Goal: Navigation & Orientation: Find specific page/section

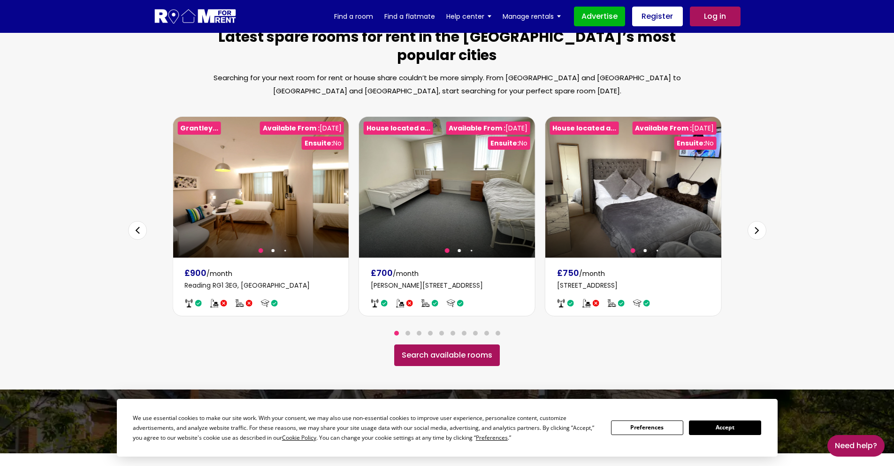
scroll to position [528, 0]
click at [443, 344] on link "Search available rooms" at bounding box center [447, 355] width 106 height 22
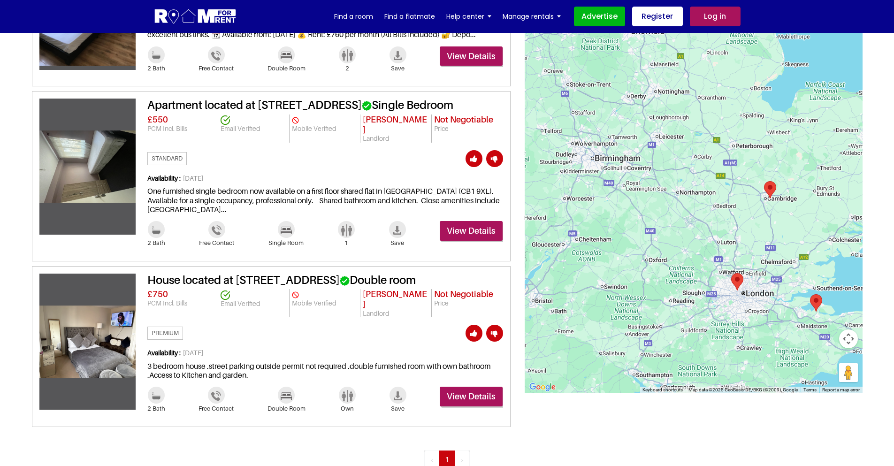
scroll to position [900, 0]
click at [88, 181] on img at bounding box center [87, 167] width 96 height 72
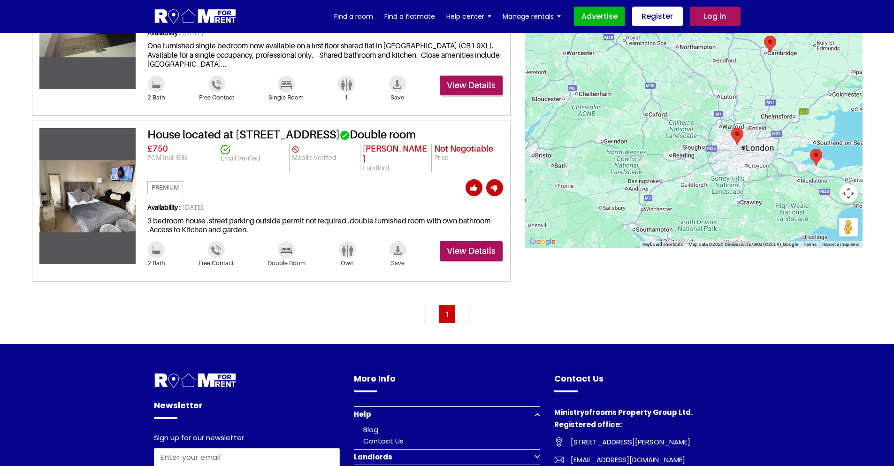
scroll to position [1046, 0]
click at [91, 230] on img at bounding box center [87, 195] width 96 height 72
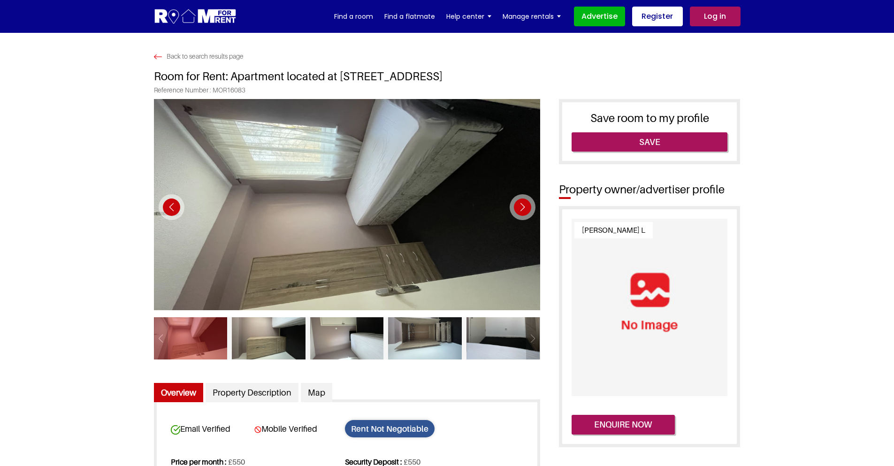
click at [526, 206] on div "Next slide" at bounding box center [522, 207] width 26 height 26
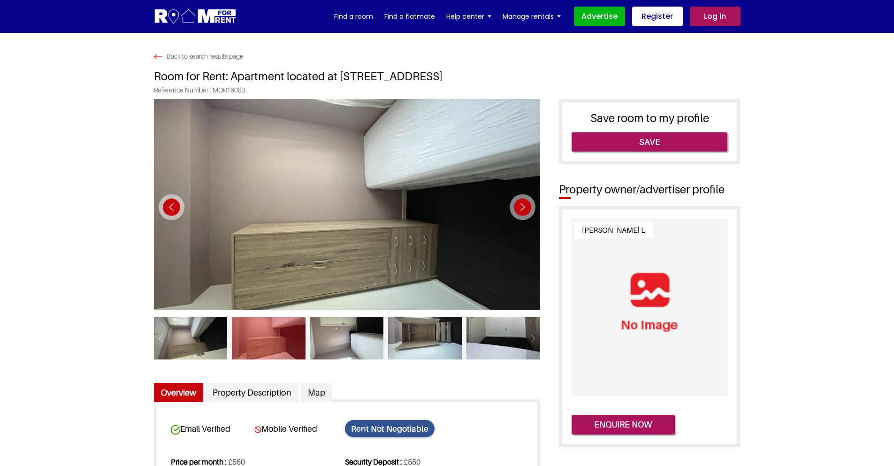
click at [526, 206] on div "Next slide" at bounding box center [522, 207] width 26 height 26
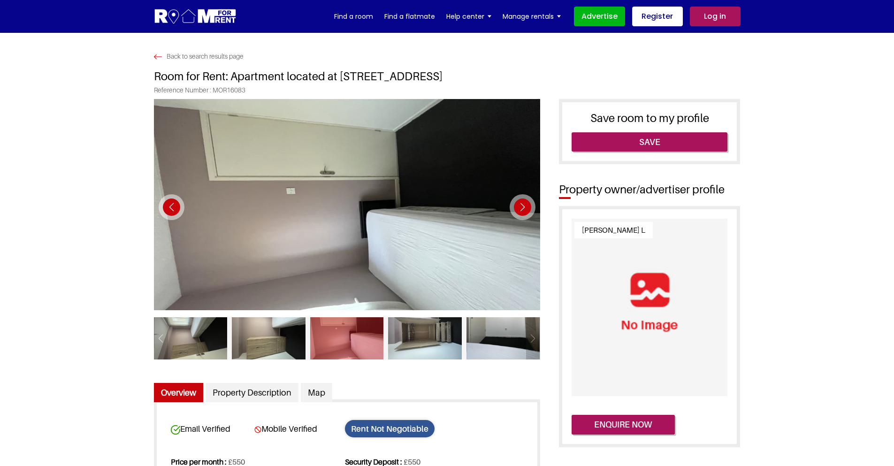
click at [526, 206] on div "Next slide" at bounding box center [522, 207] width 26 height 26
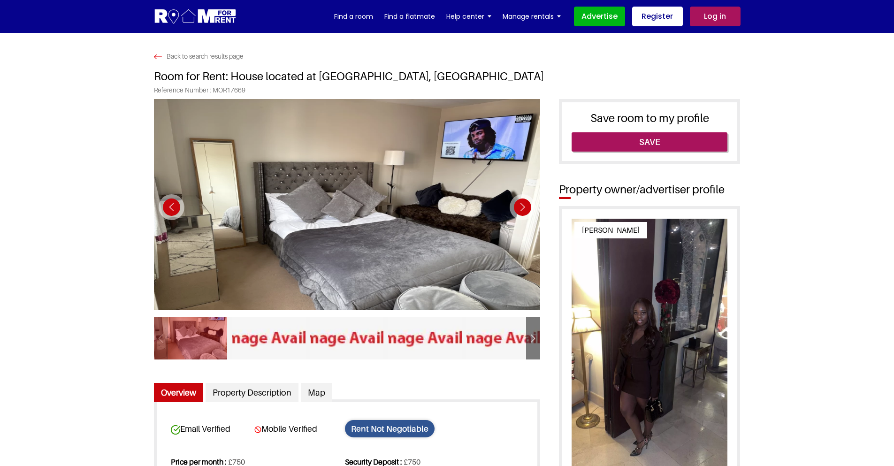
click at [520, 205] on div "Next slide" at bounding box center [522, 207] width 26 height 26
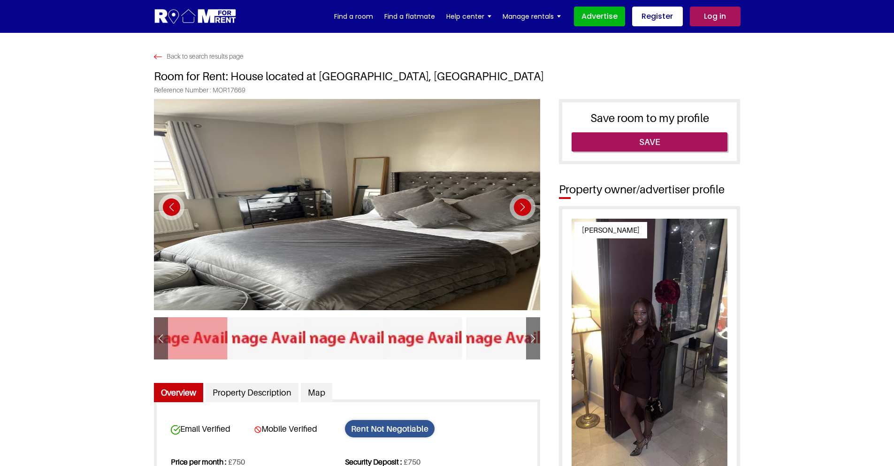
click at [520, 205] on div "Next slide" at bounding box center [522, 207] width 26 height 26
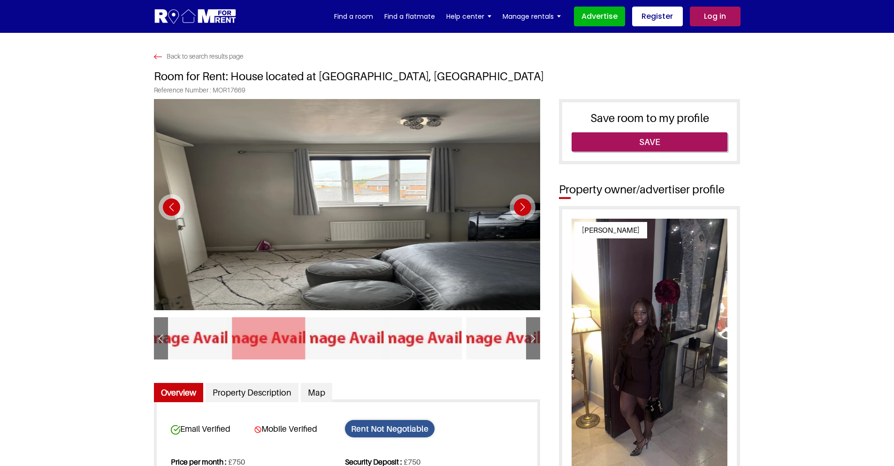
click at [520, 205] on div "Next slide" at bounding box center [522, 207] width 26 height 26
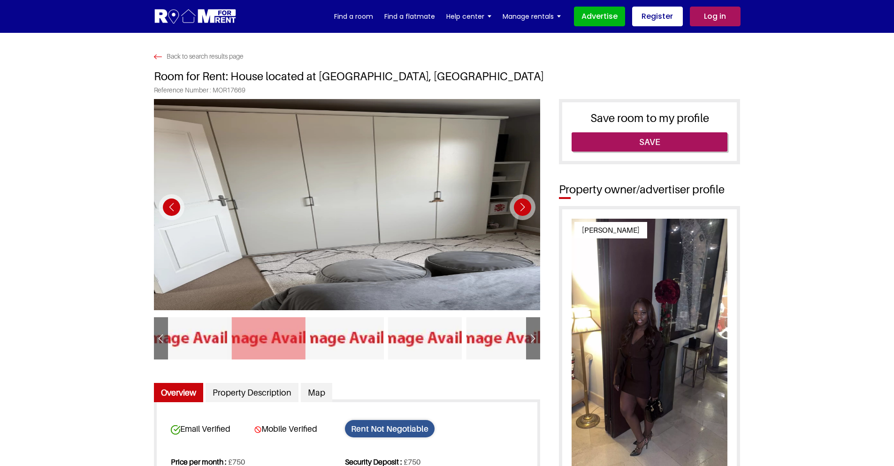
click at [520, 205] on div "Next slide" at bounding box center [522, 207] width 26 height 26
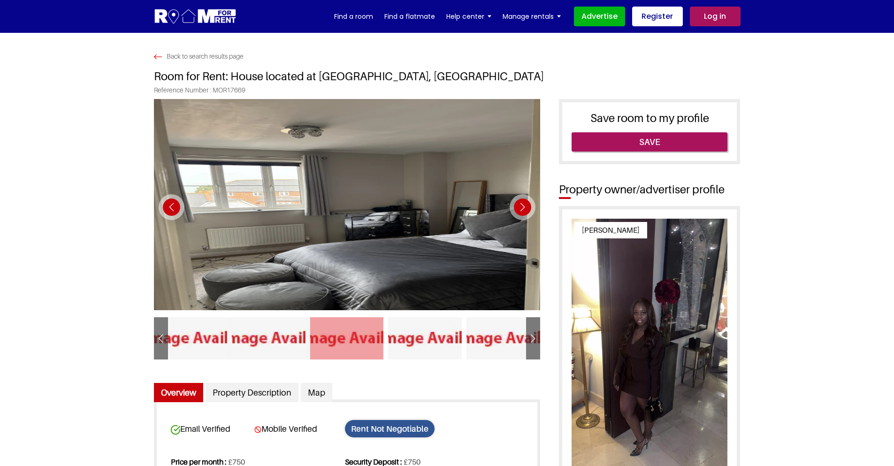
click at [520, 205] on div "Next slide" at bounding box center [522, 207] width 26 height 26
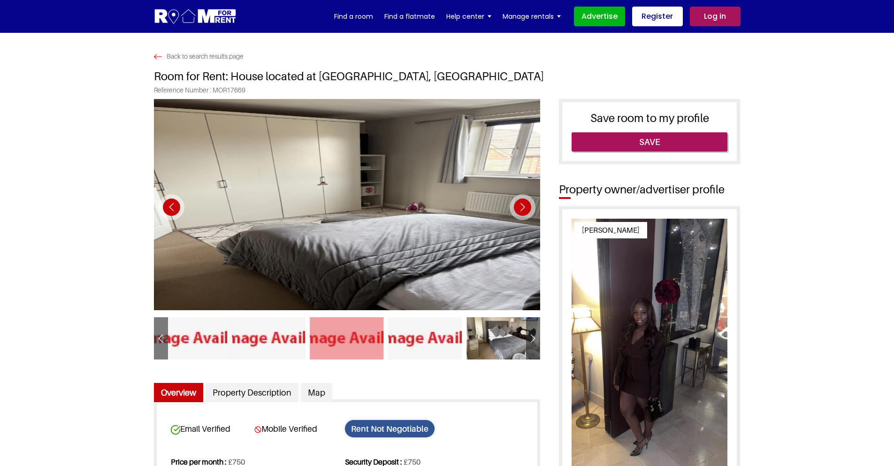
click at [520, 205] on div "Next slide" at bounding box center [522, 207] width 26 height 26
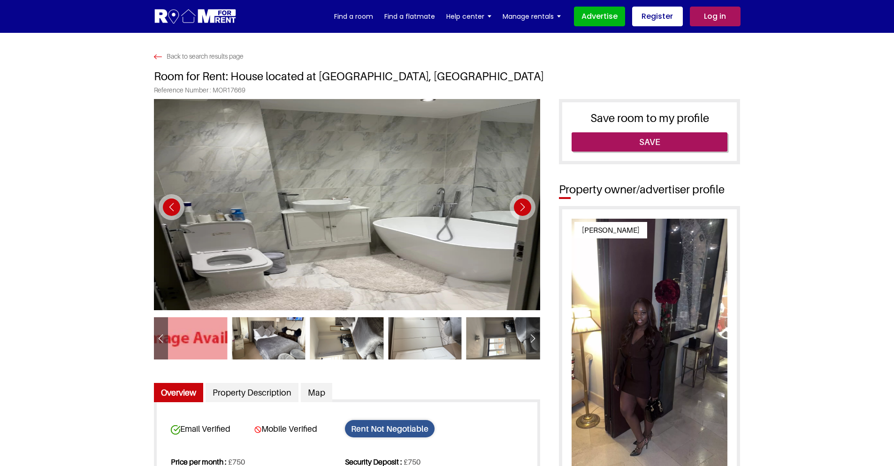
scroll to position [0, 0]
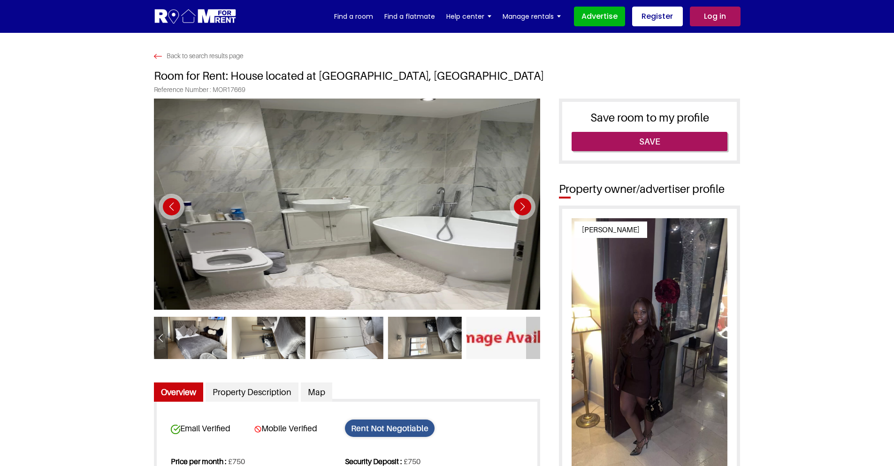
click at [527, 207] on div "Next slide" at bounding box center [522, 207] width 26 height 26
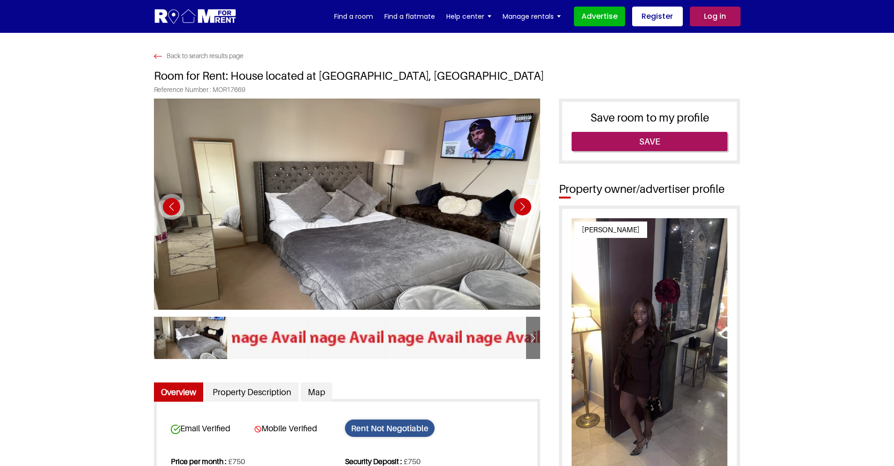
click at [527, 207] on div "Next slide" at bounding box center [522, 207] width 26 height 26
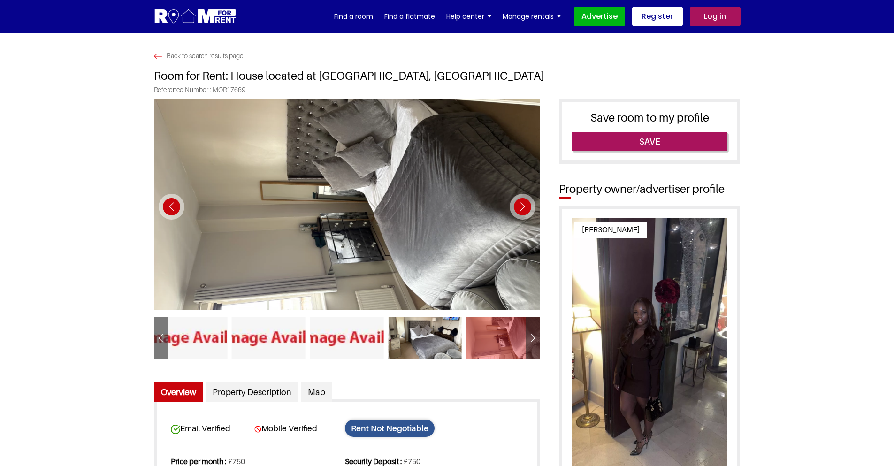
click at [527, 207] on div "Next slide" at bounding box center [522, 207] width 26 height 26
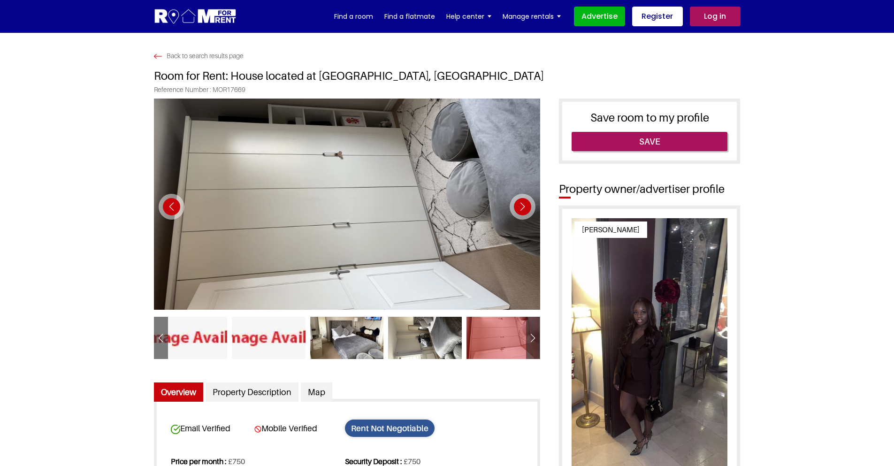
click at [527, 207] on div "Next slide" at bounding box center [522, 207] width 26 height 26
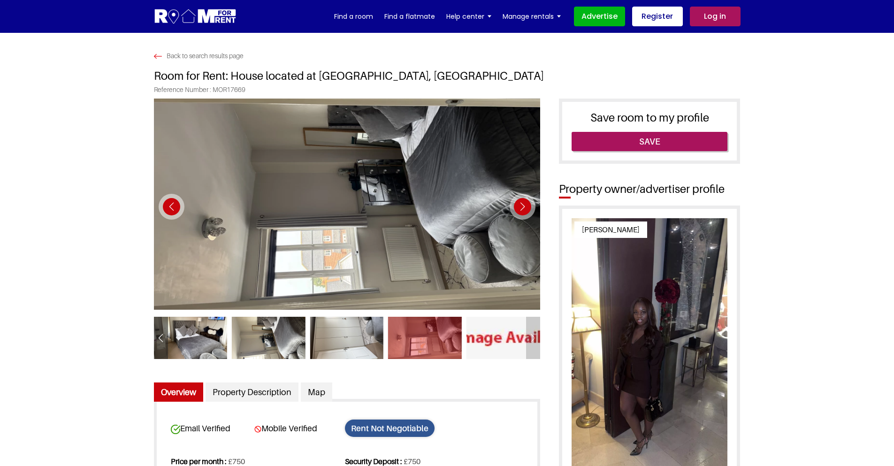
click at [527, 207] on div "Next slide" at bounding box center [522, 207] width 26 height 26
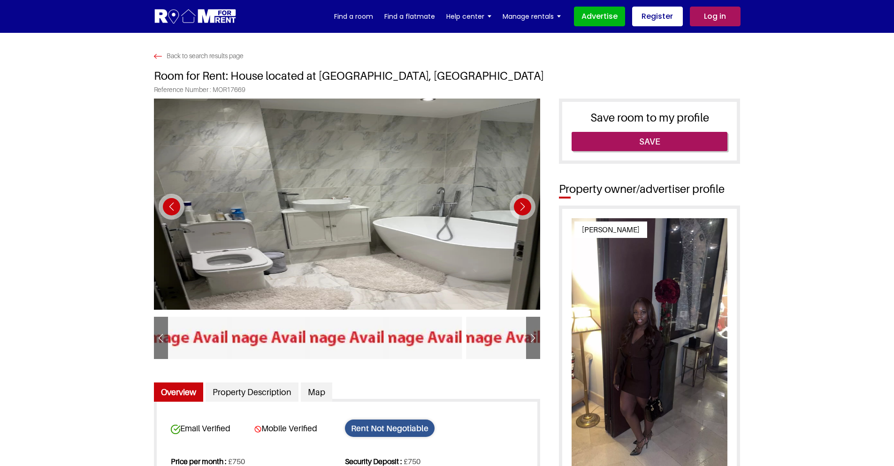
drag, startPoint x: 469, startPoint y: 74, endPoint x: 317, endPoint y: 77, distance: 151.5
click at [317, 77] on h1 "Room for Rent: House located at Sittingbourne ME9 8WN, UK" at bounding box center [447, 73] width 586 height 26
copy h1 "Sittingbourne ME9 8WN, UK"
